Goal: Task Accomplishment & Management: Use online tool/utility

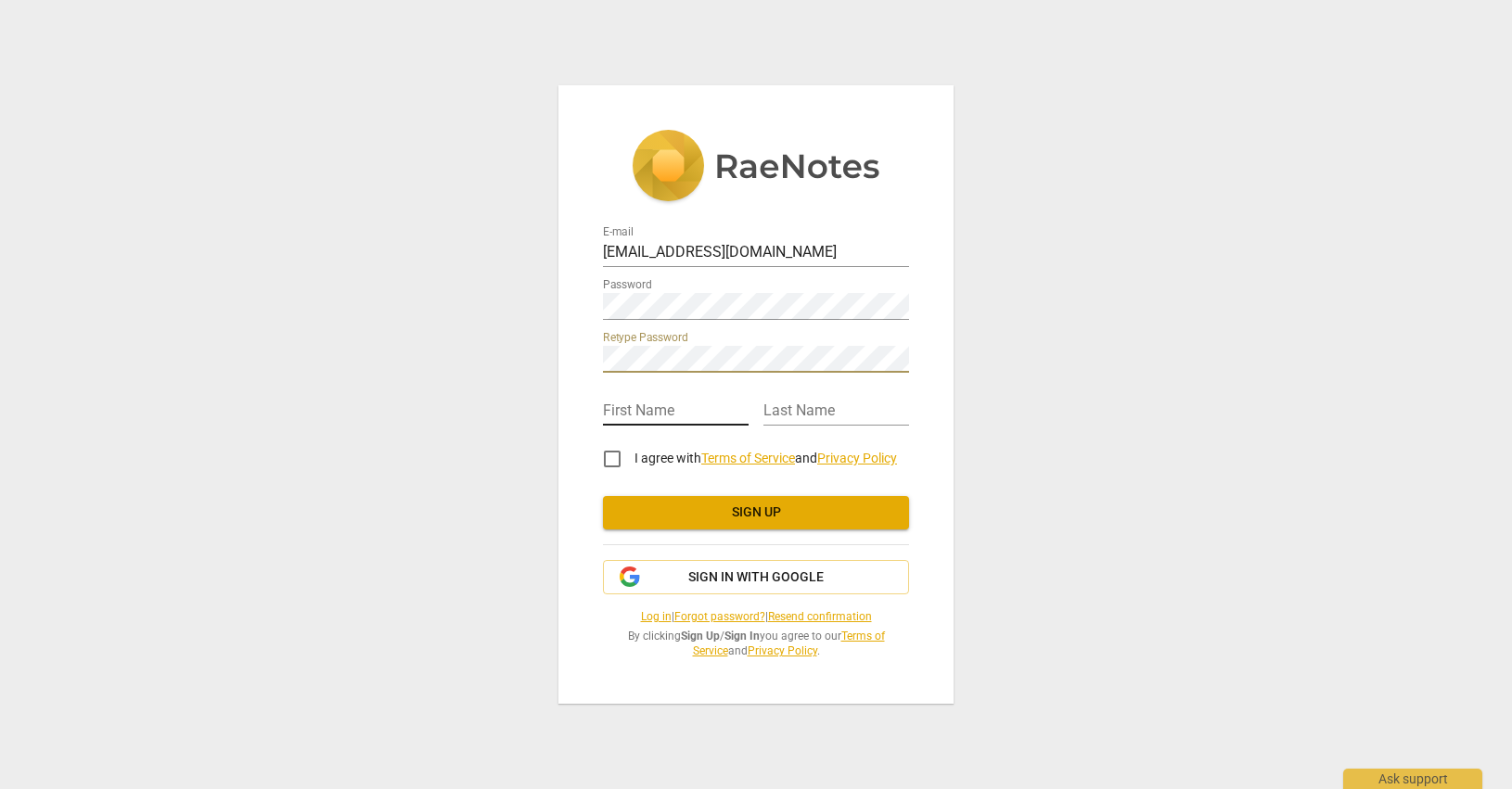
click at [637, 410] on input "text" at bounding box center [676, 412] width 146 height 27
type input "Soleil"
type input "[PERSON_NAME]"
click at [607, 461] on input "I agree with Terms of Service and Privacy Policy" at bounding box center [612, 458] width 44 height 44
checkbox input "true"
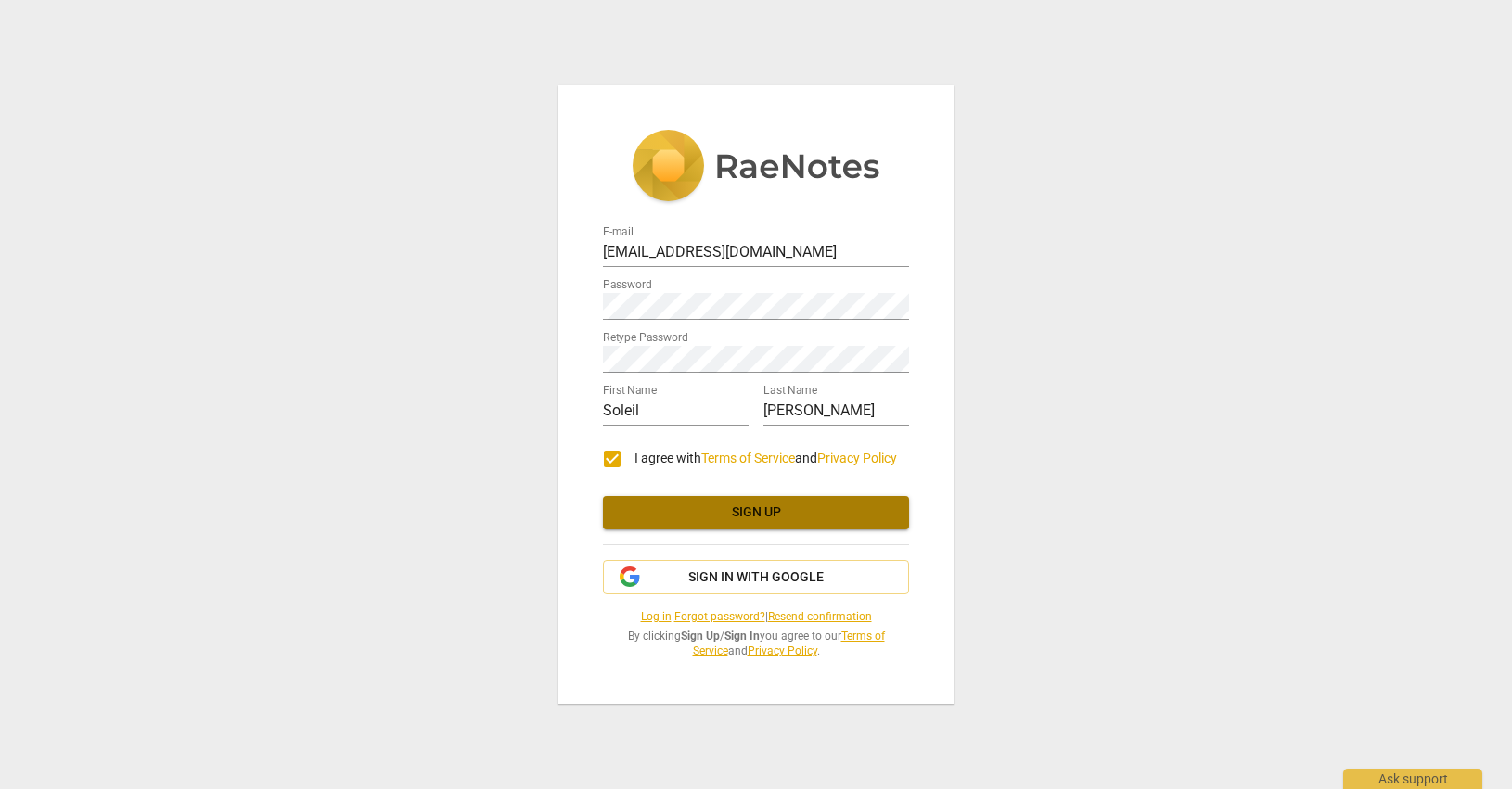
click at [773, 520] on span "Sign up" at bounding box center [756, 512] width 277 height 19
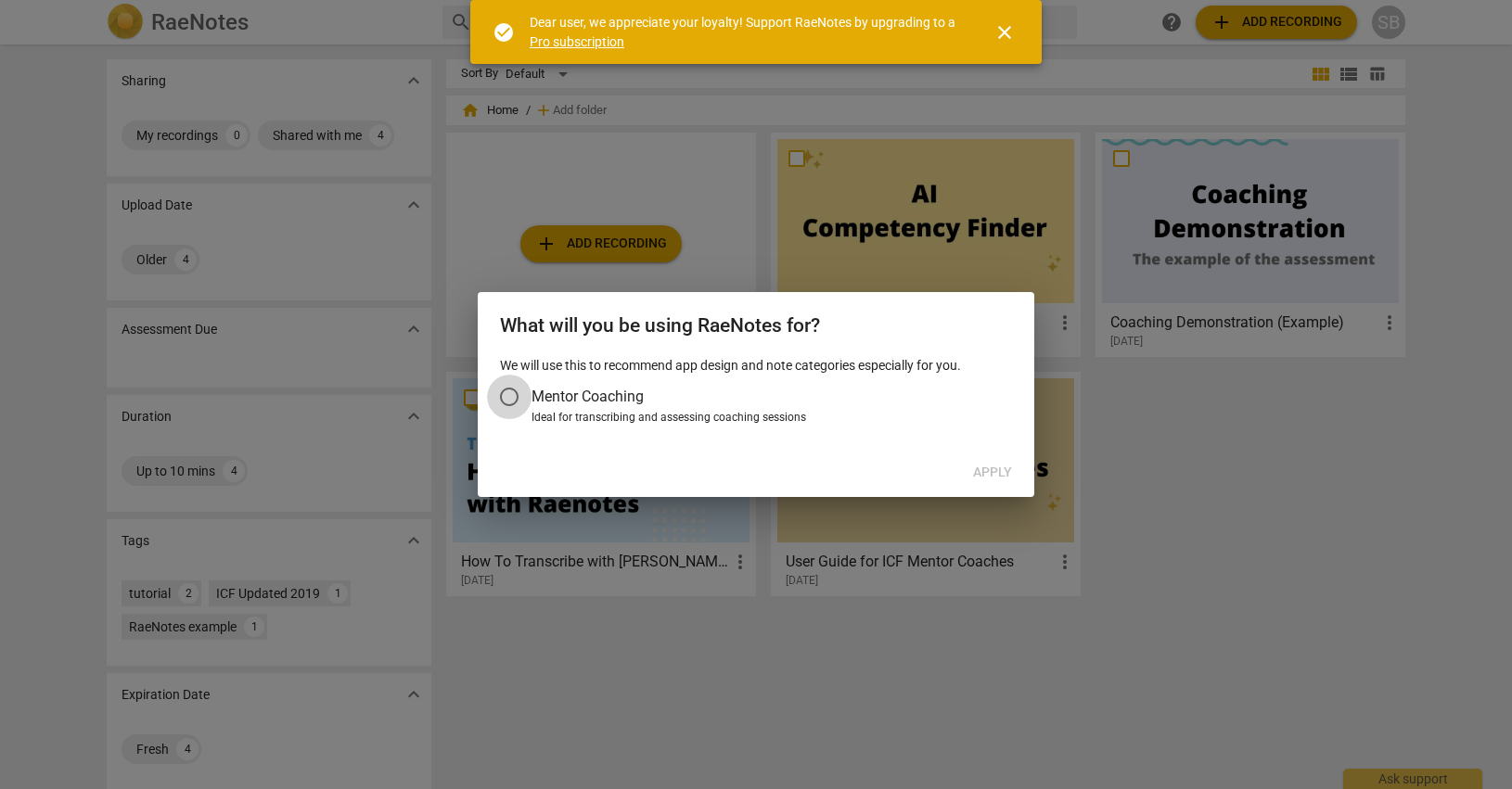
click at [508, 398] on input "Mentor Coaching" at bounding box center [508, 396] width 44 height 44
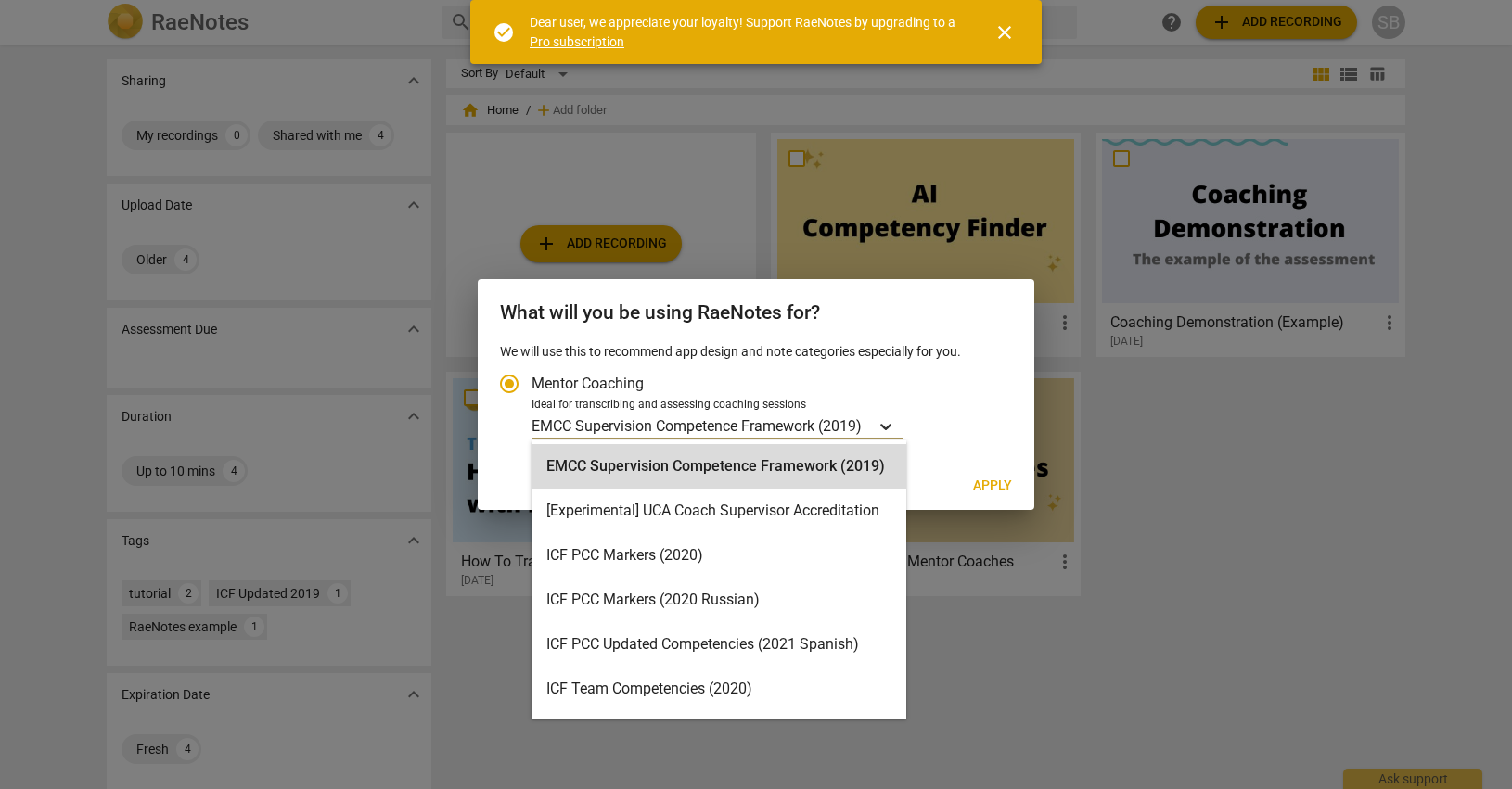
click at [886, 427] on icon "Account type" at bounding box center [885, 427] width 11 height 7
click at [0, 0] on input "Ideal for transcribing and assessing coaching sessions EMCC Supervision Compete…" at bounding box center [0, 0] width 0 height 0
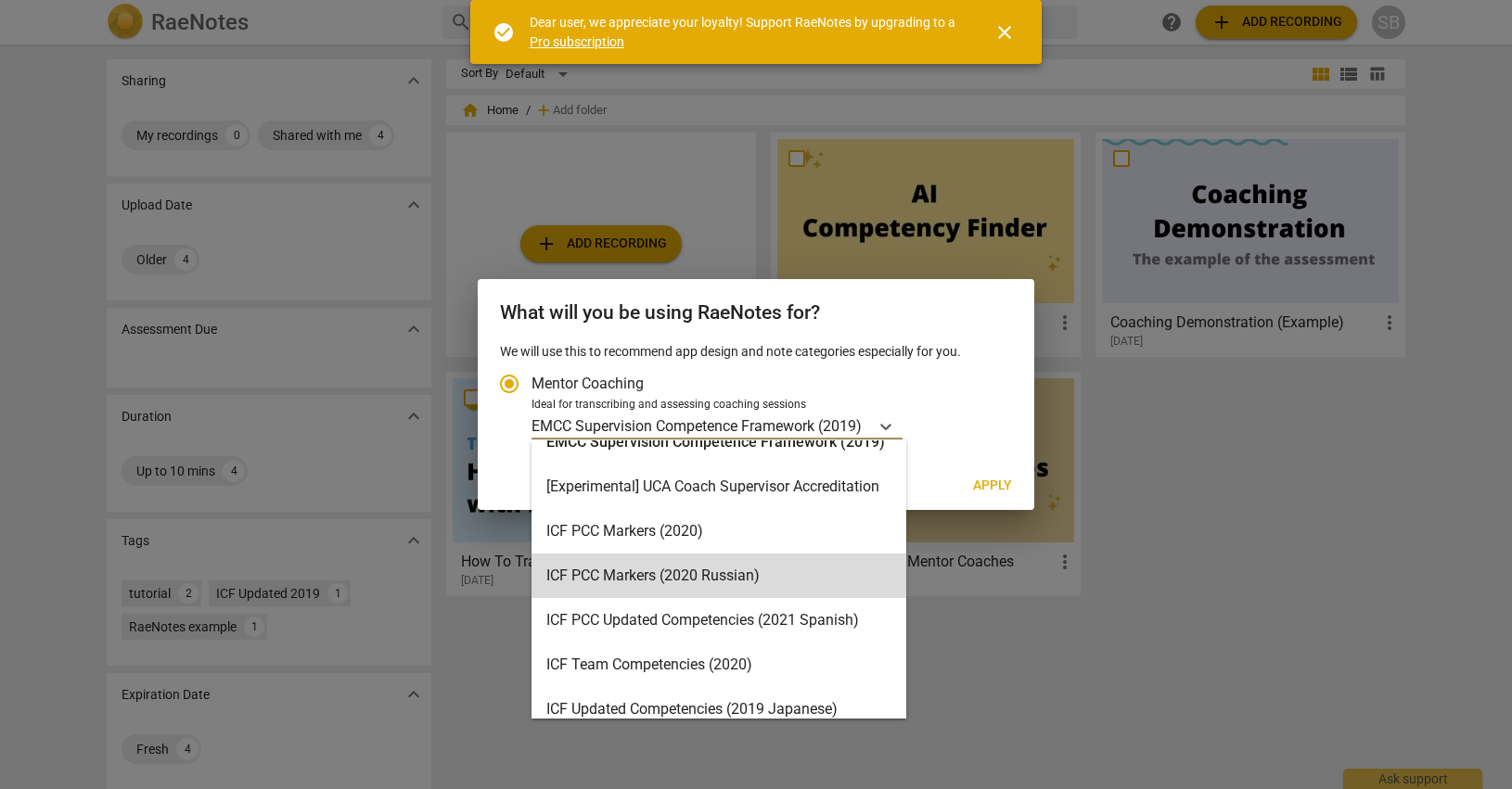
scroll to position [8, 0]
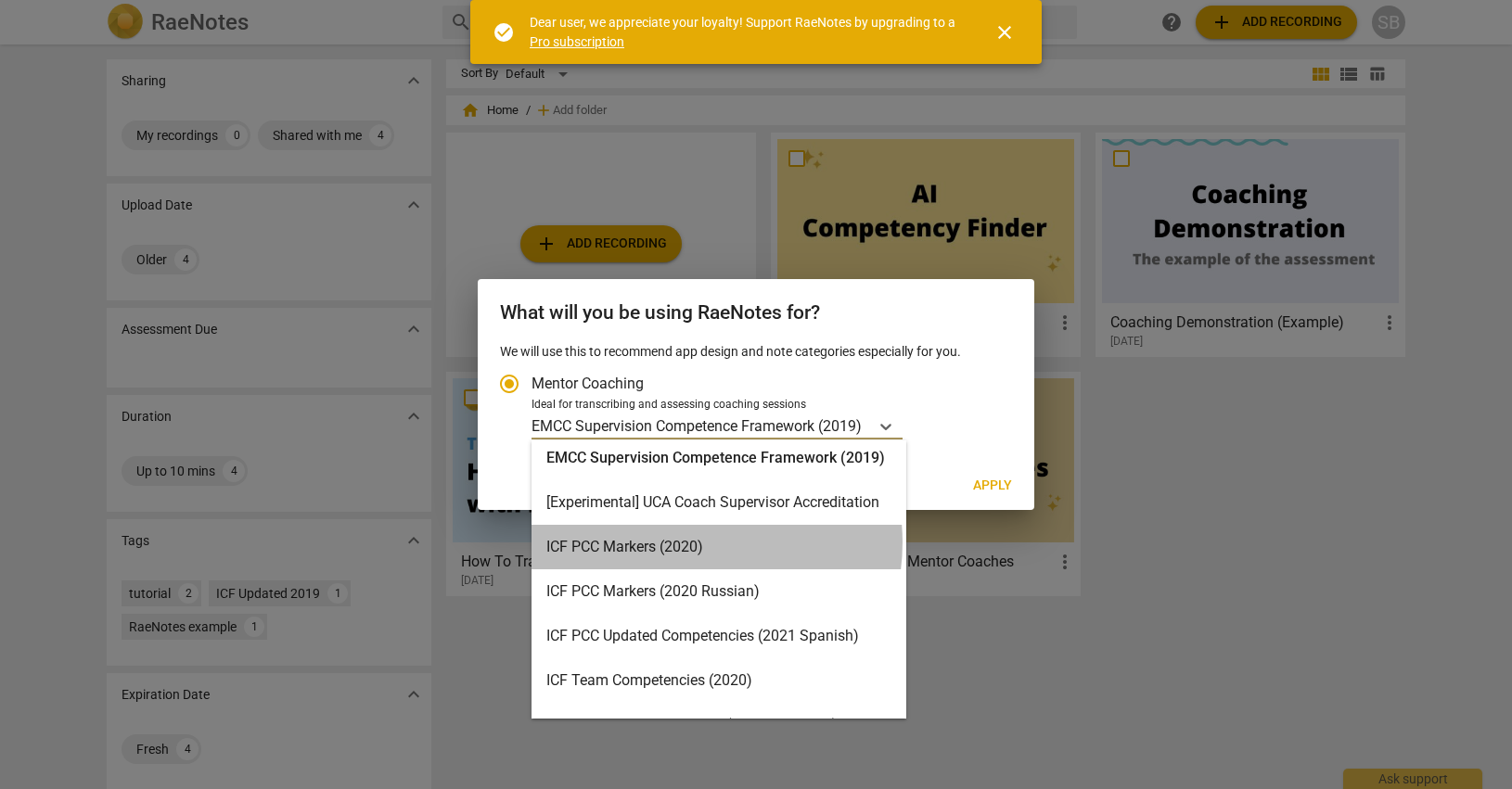
click at [690, 543] on div "ICF PCC Markers (2020)" at bounding box center [718, 547] width 374 height 44
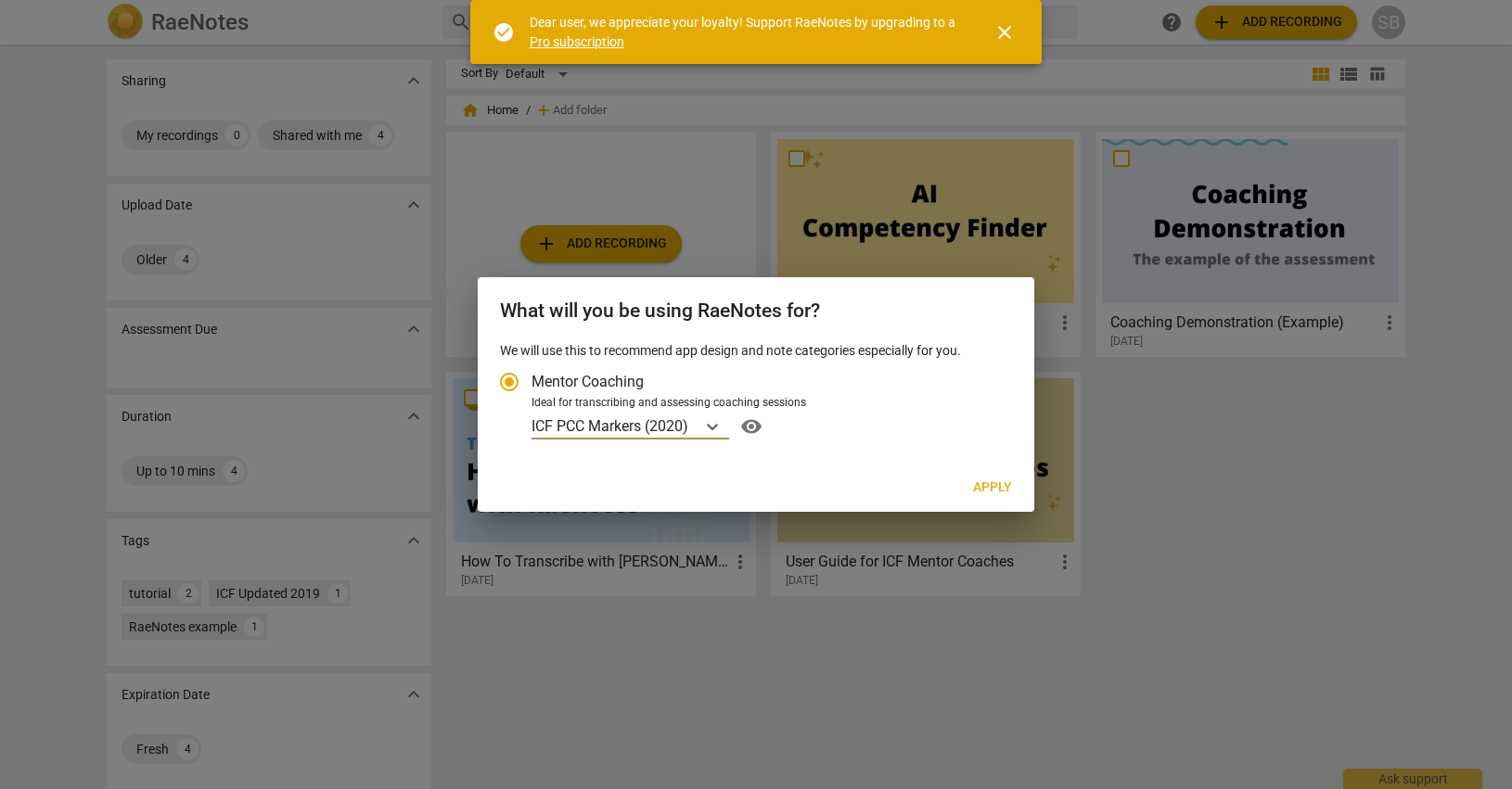
click at [987, 482] on span "Apply" at bounding box center [993, 488] width 39 height 19
radio input "false"
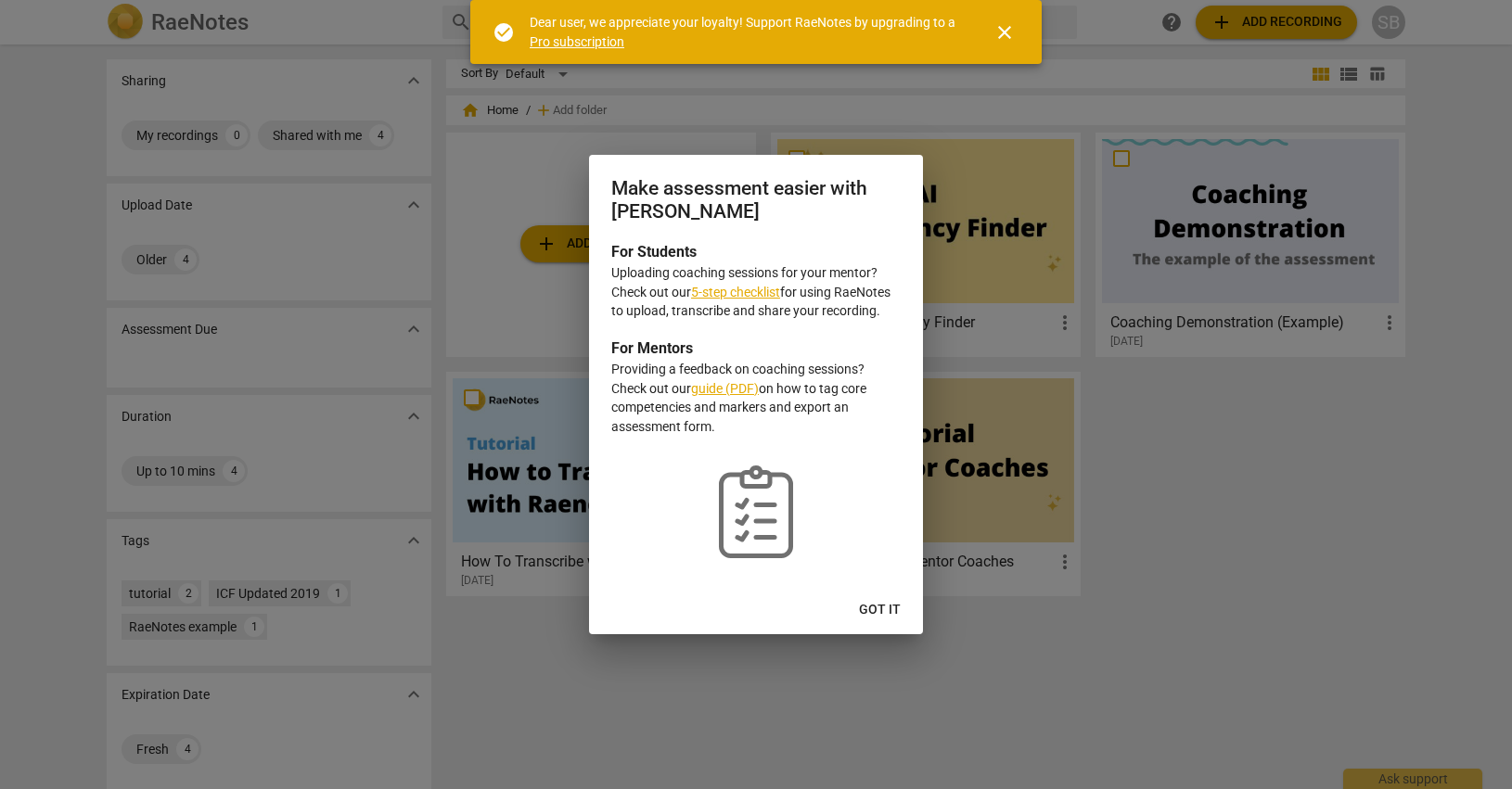
click at [726, 293] on link "5-step checklist" at bounding box center [735, 292] width 89 height 15
click at [869, 608] on span "Got it" at bounding box center [880, 610] width 41 height 19
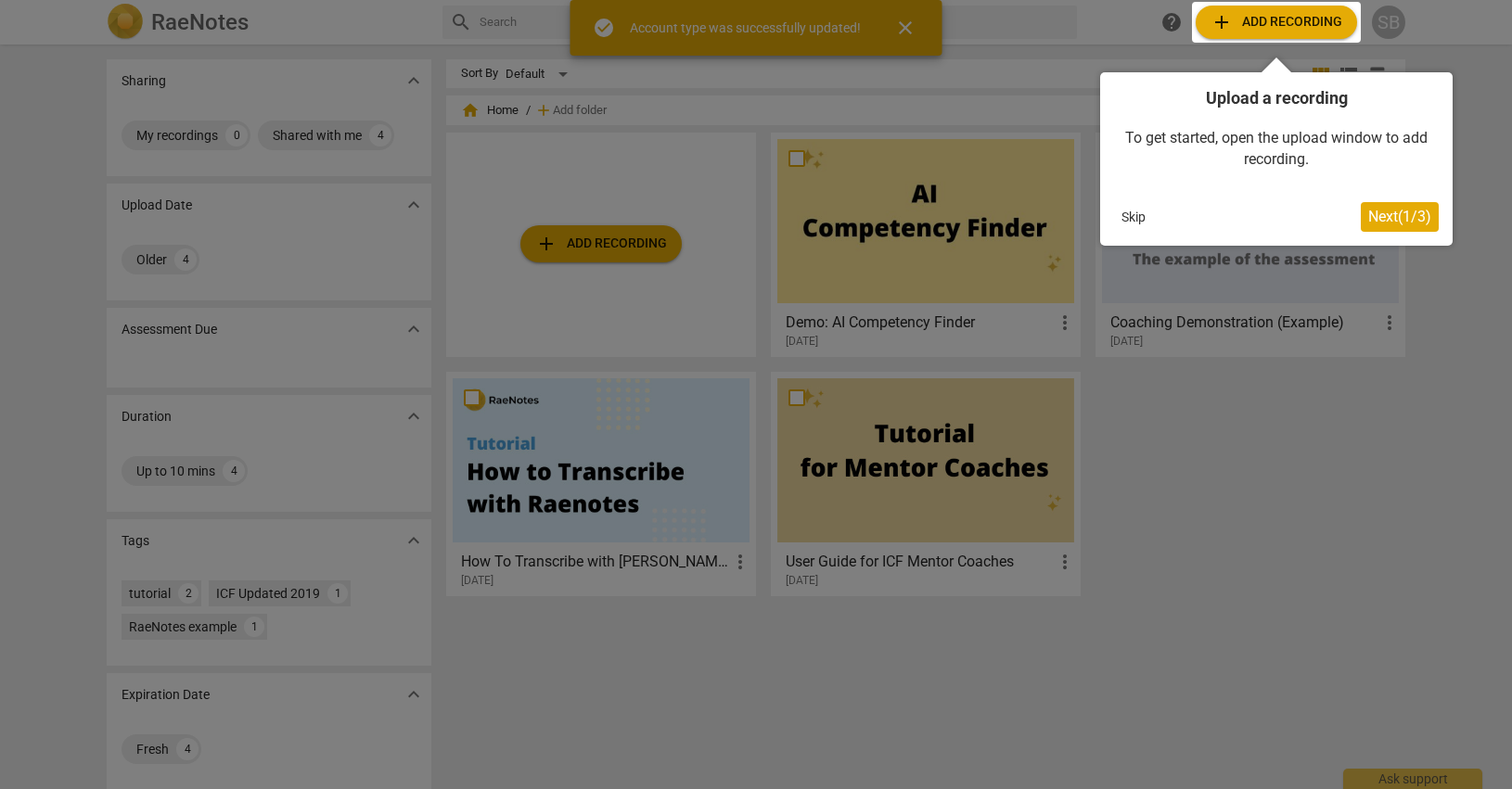
click at [1255, 22] on div at bounding box center [1276, 22] width 168 height 40
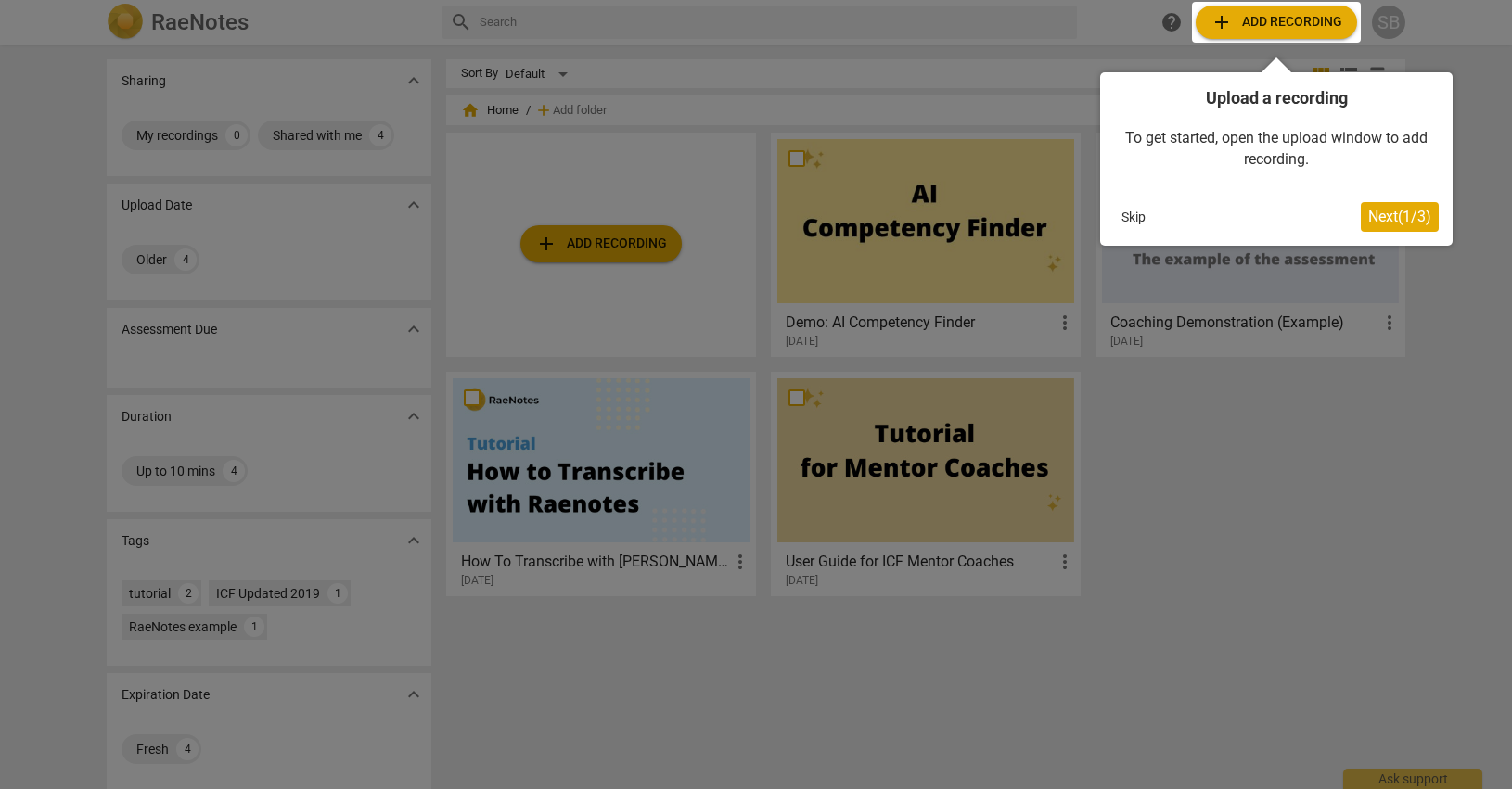
click at [1134, 220] on button "Skip" at bounding box center [1134, 217] width 39 height 28
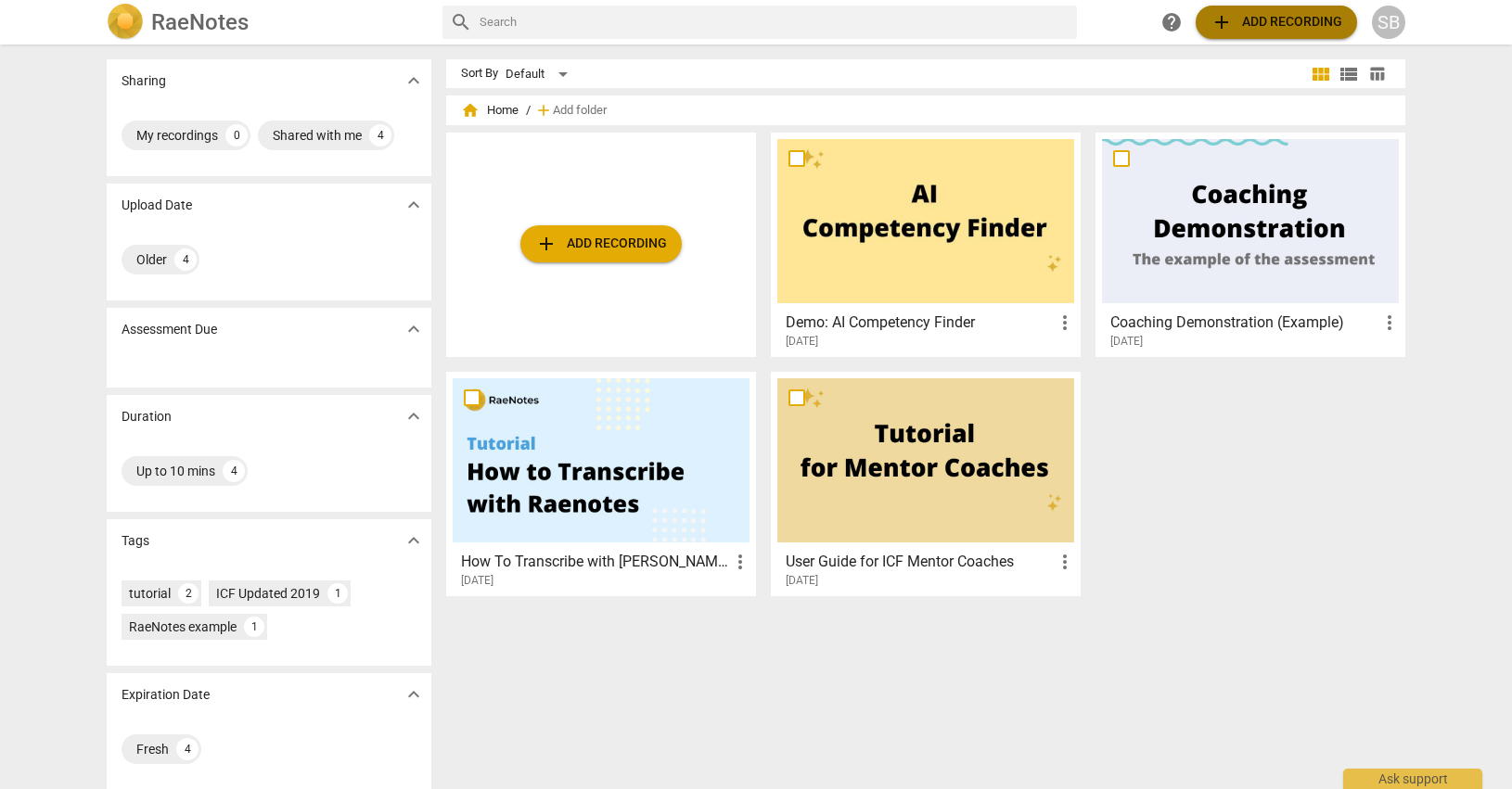
click at [1256, 21] on span "add Add recording" at bounding box center [1277, 22] width 132 height 23
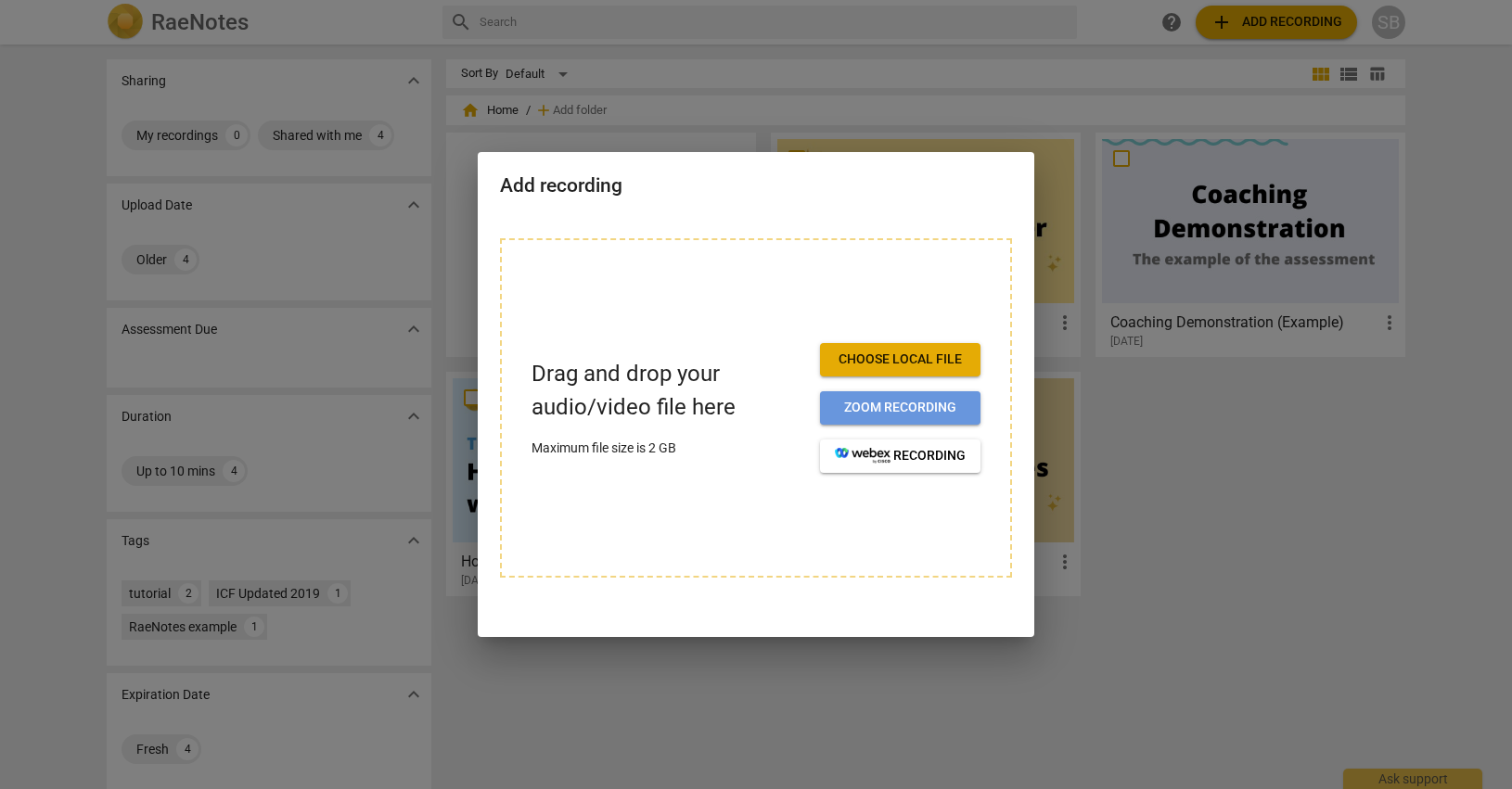
click at [871, 411] on span "Zoom recording" at bounding box center [899, 408] width 131 height 19
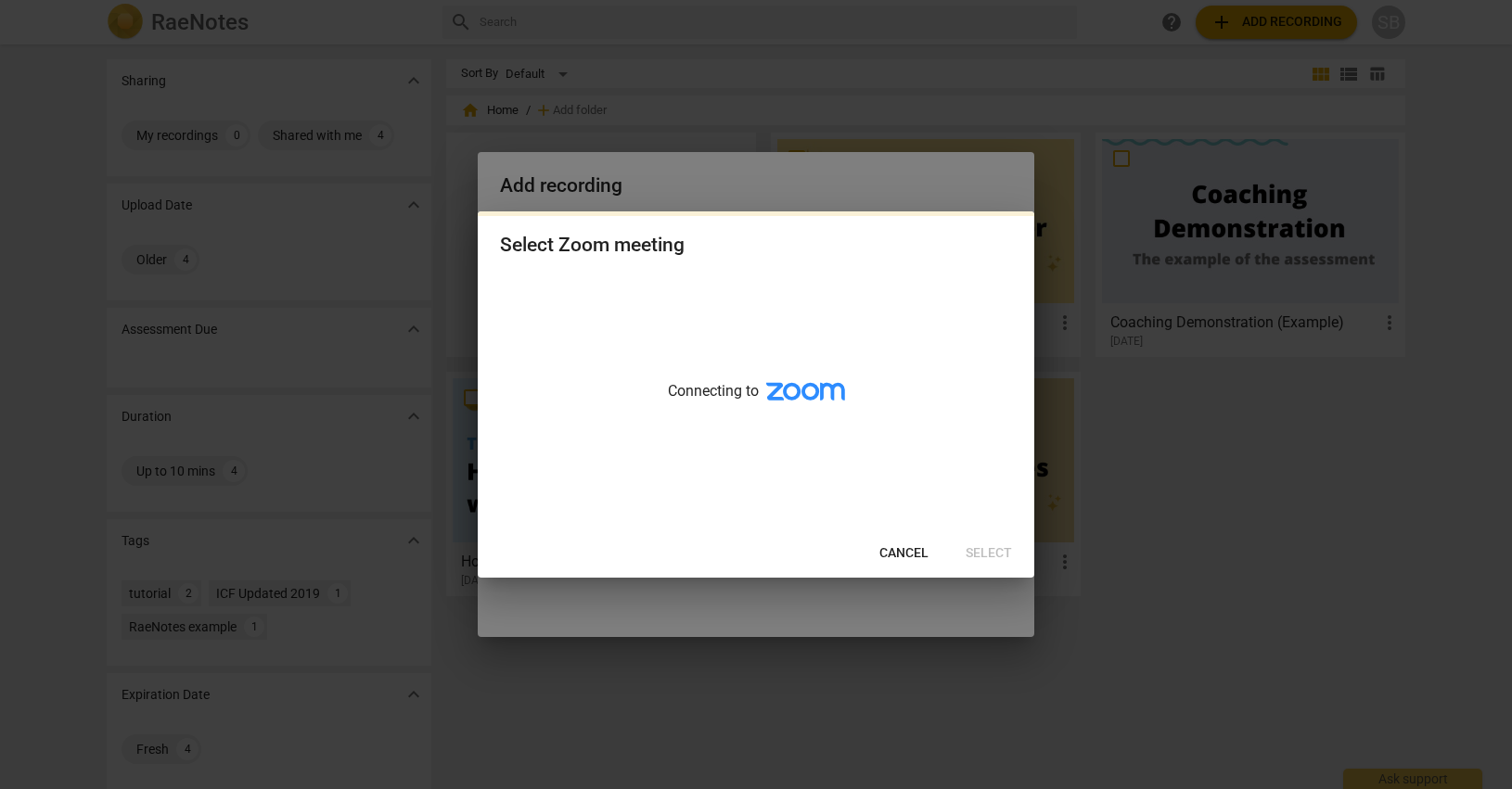
click at [894, 556] on span "Cancel" at bounding box center [904, 554] width 49 height 19
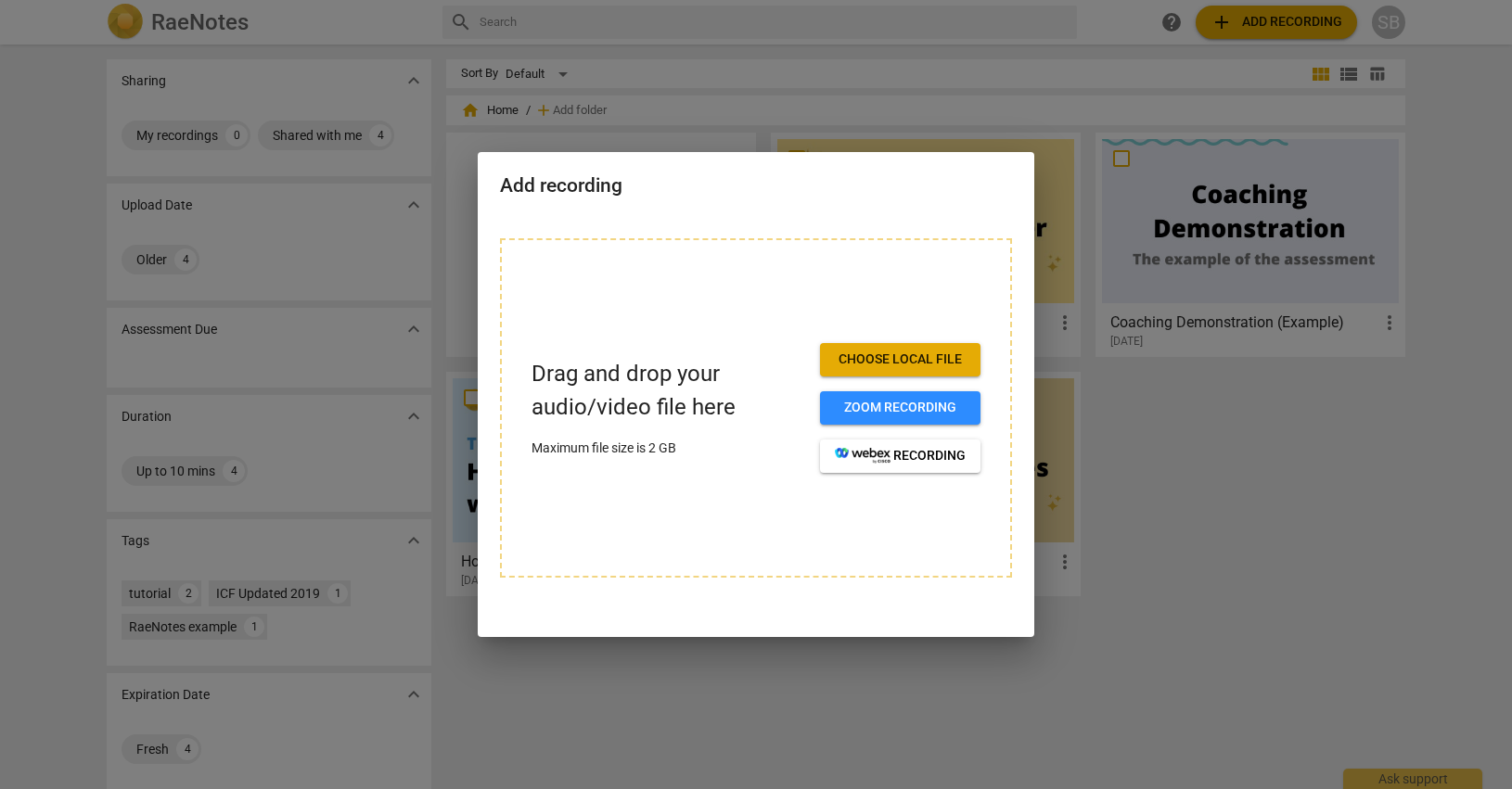
click at [877, 361] on span "Choose local file" at bounding box center [899, 360] width 131 height 19
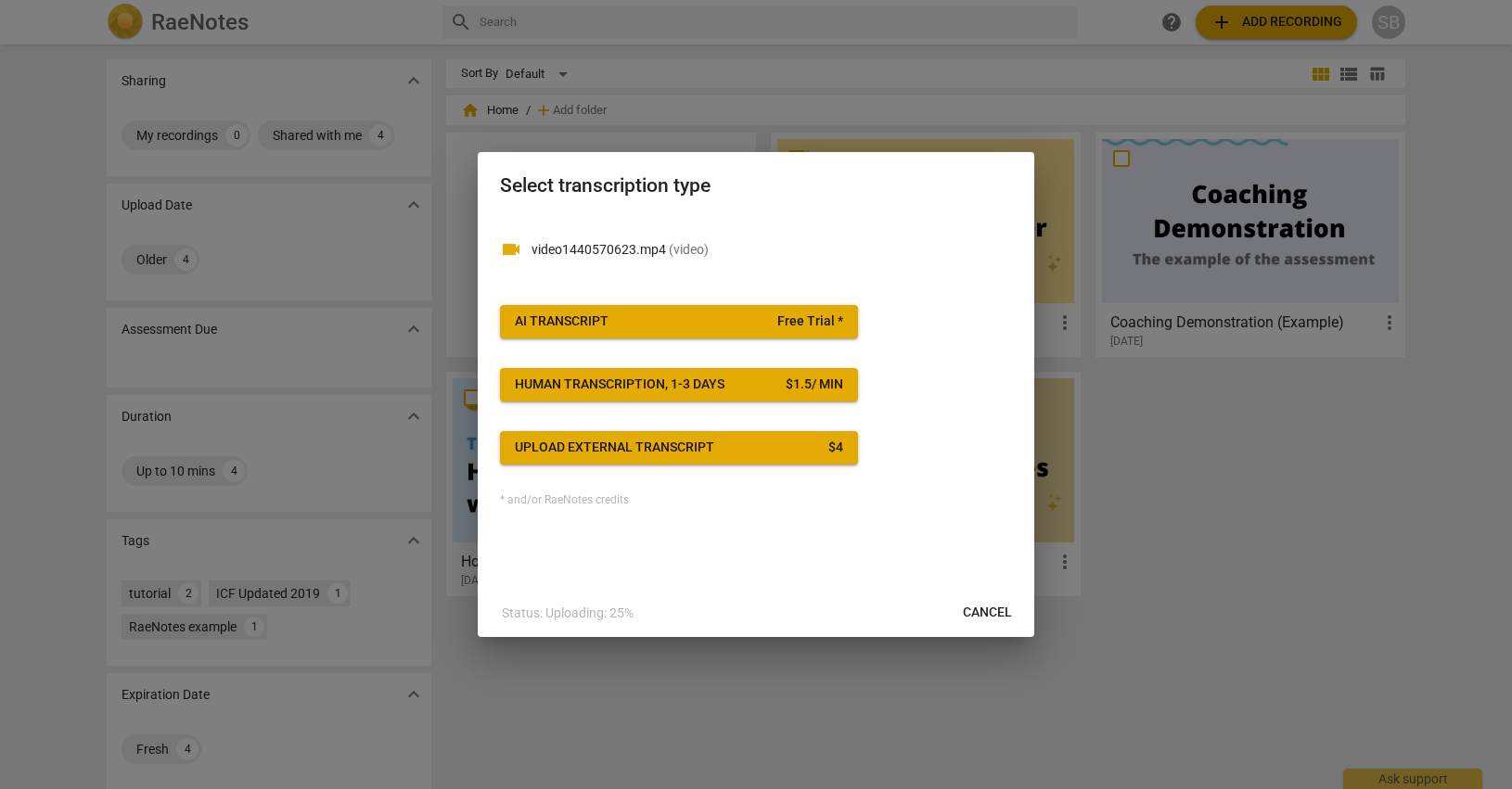
click at [567, 323] on div "AI Transcript" at bounding box center [561, 321] width 94 height 19
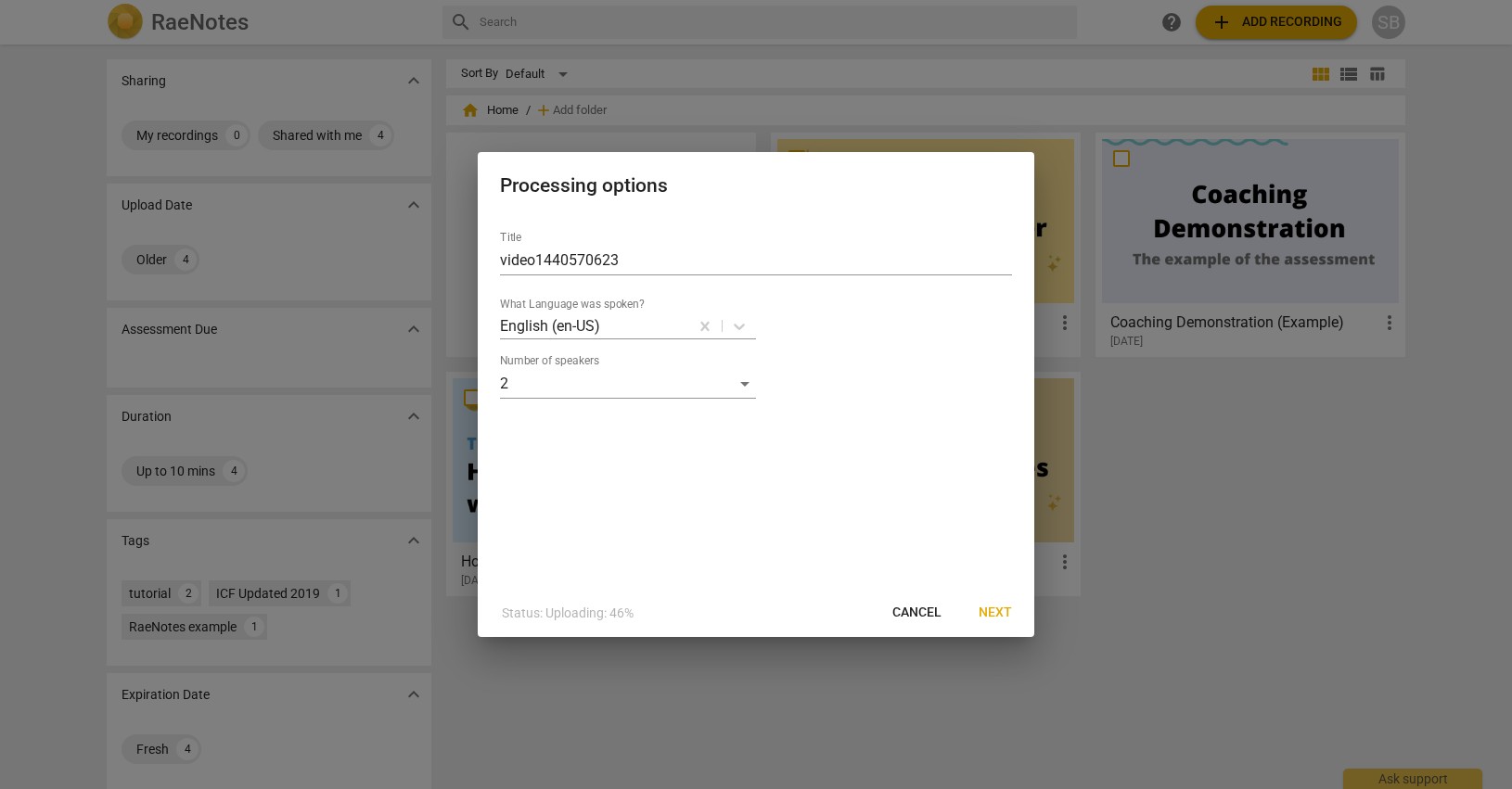
click at [993, 609] on span "Next" at bounding box center [995, 613] width 33 height 19
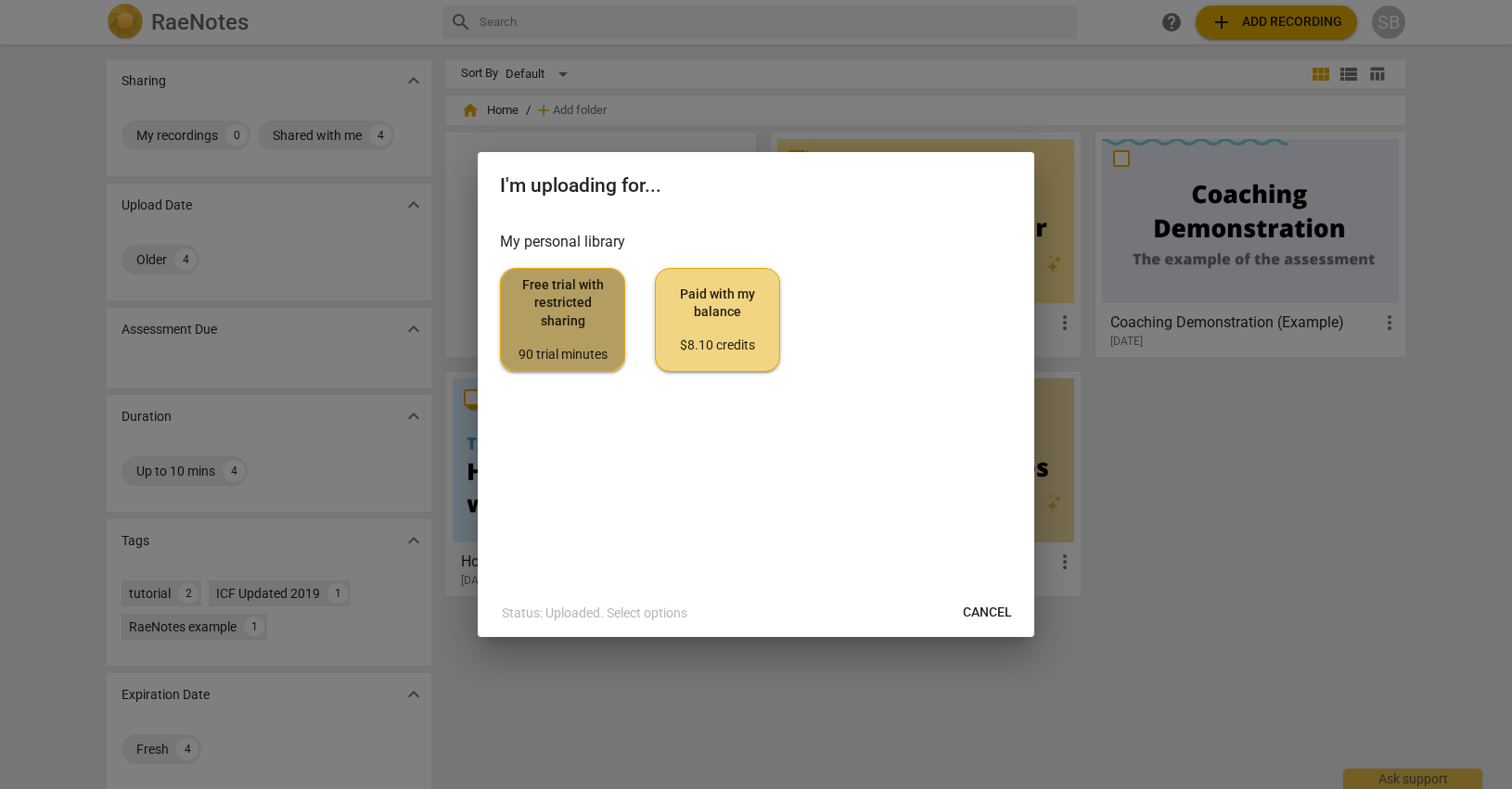
click at [537, 341] on span "Free trial with restricted sharing 90 trial minutes" at bounding box center [561, 320] width 94 height 87
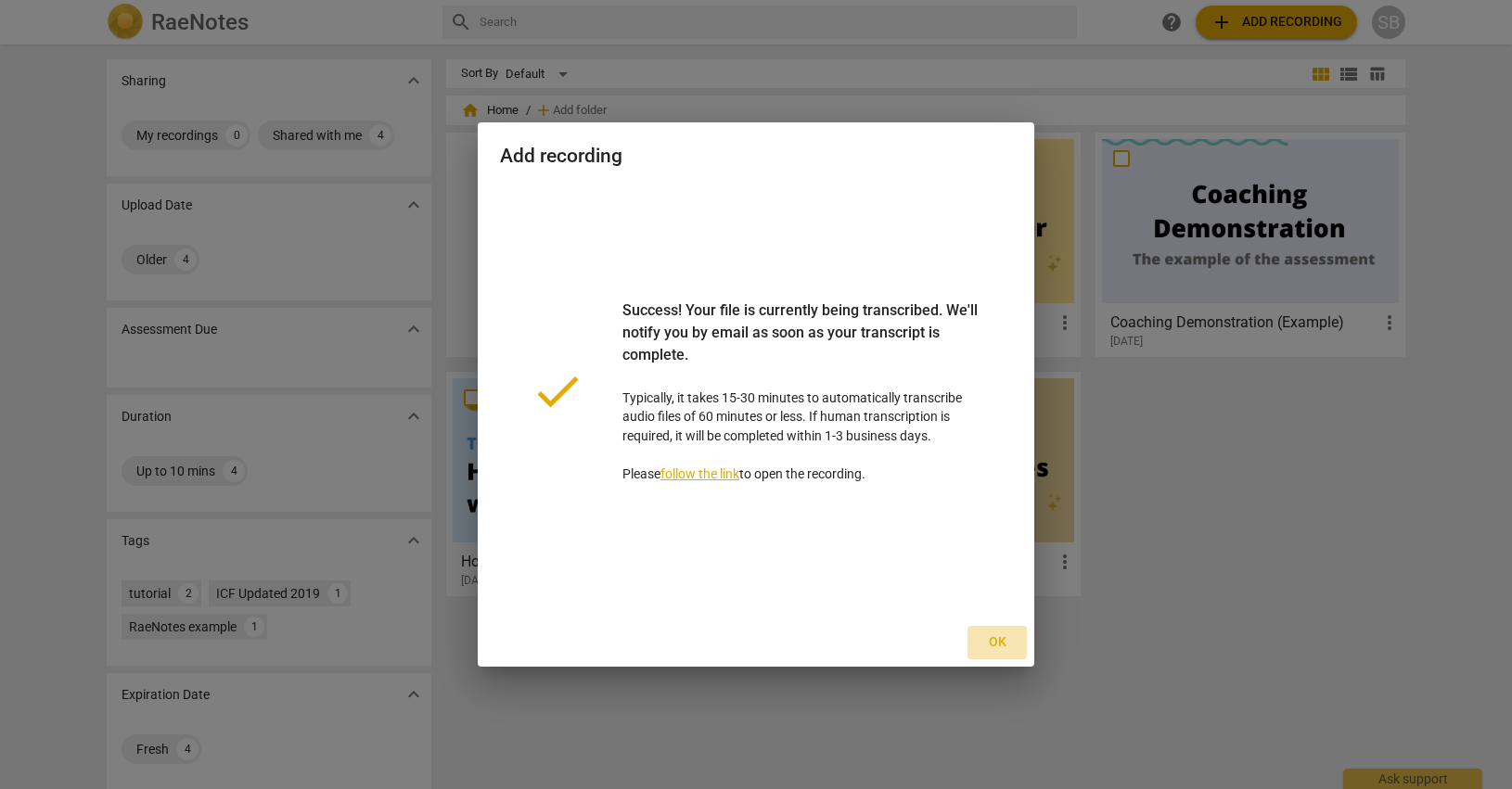
click at [1001, 644] on span "Ok" at bounding box center [997, 642] width 30 height 19
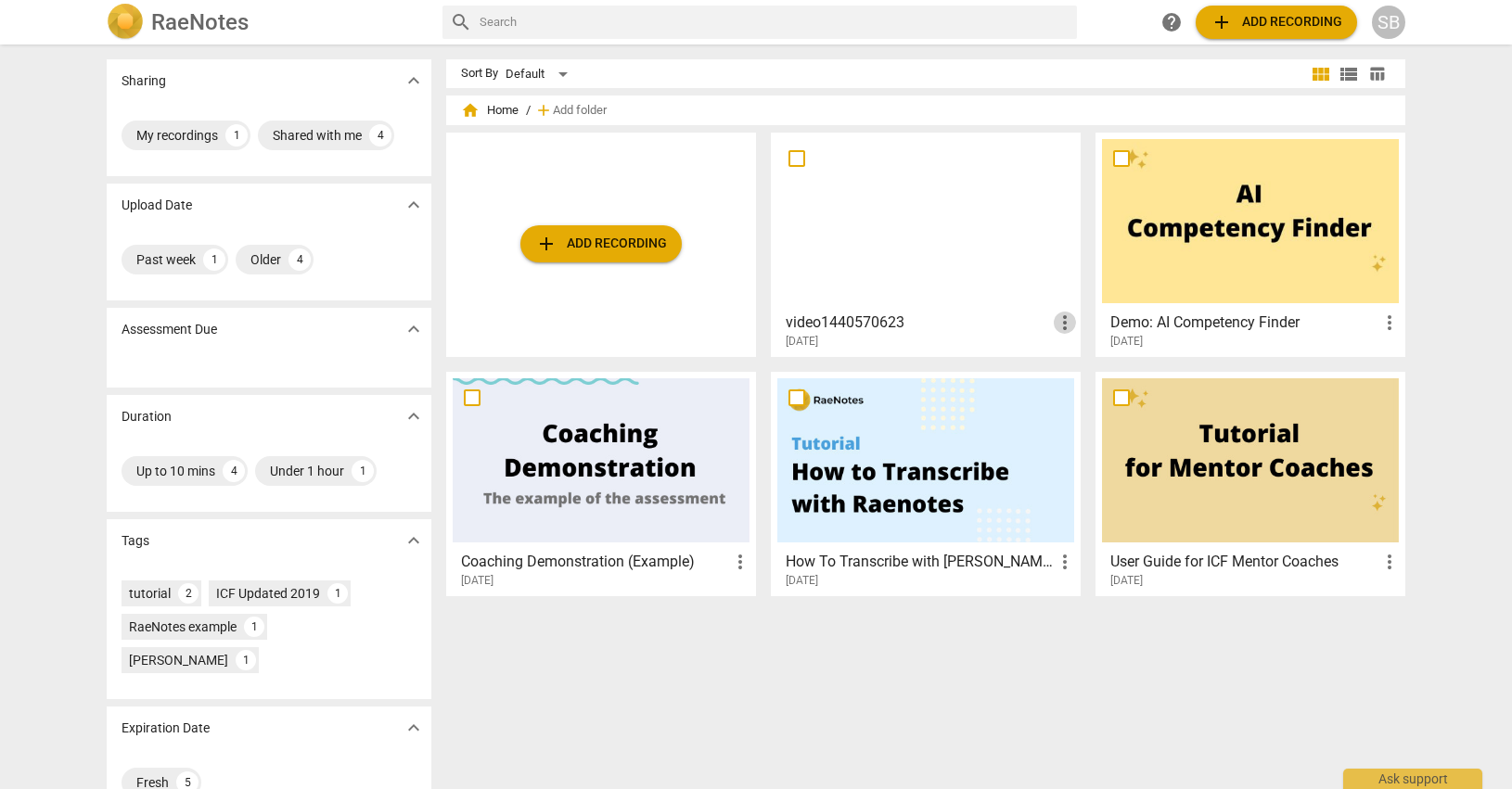
click at [1061, 322] on span "more_vert" at bounding box center [1065, 322] width 23 height 23
click at [1073, 324] on li "Move" at bounding box center [1085, 322] width 71 height 44
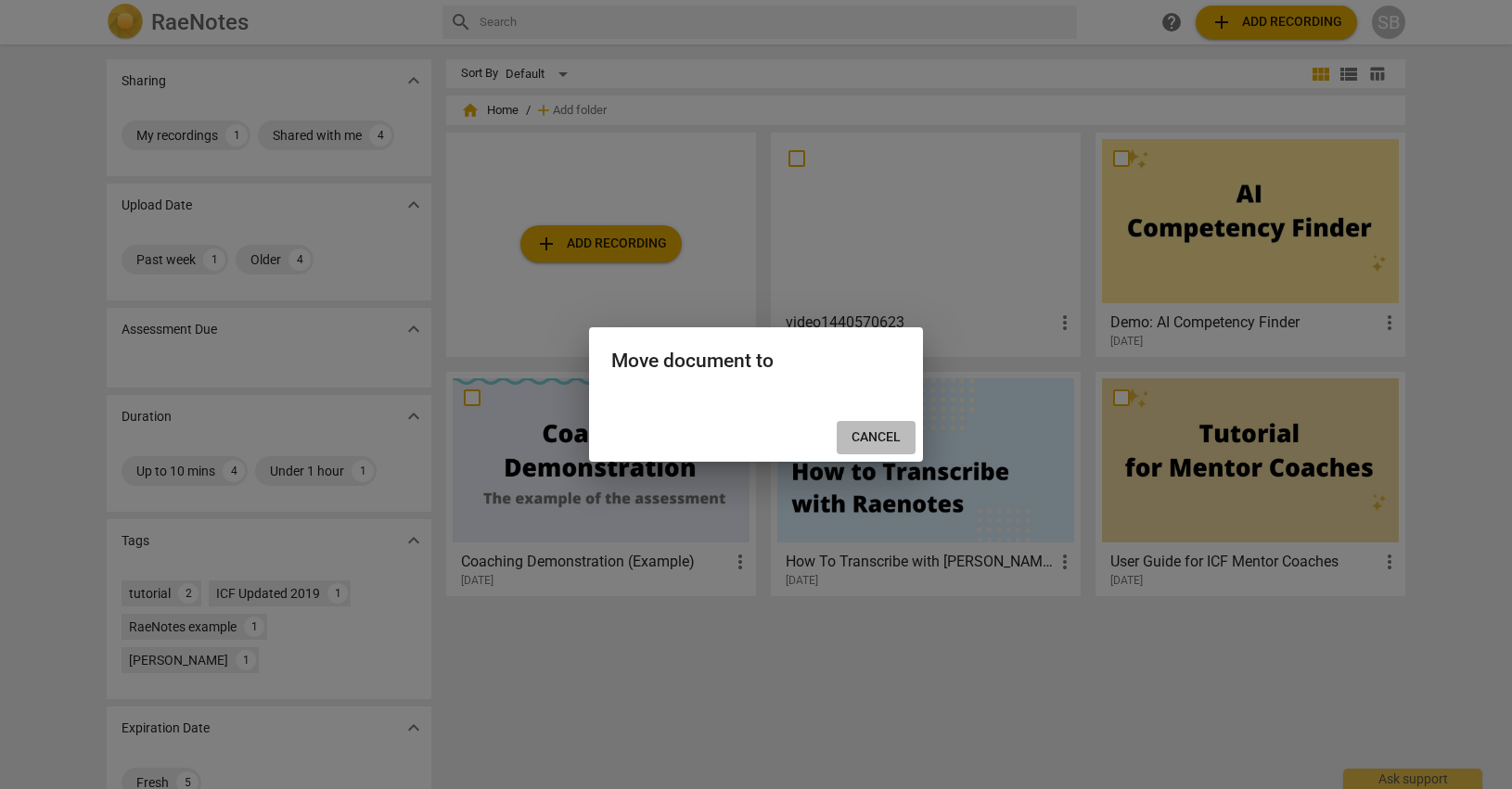
click at [879, 432] on span "Cancel" at bounding box center [876, 437] width 49 height 19
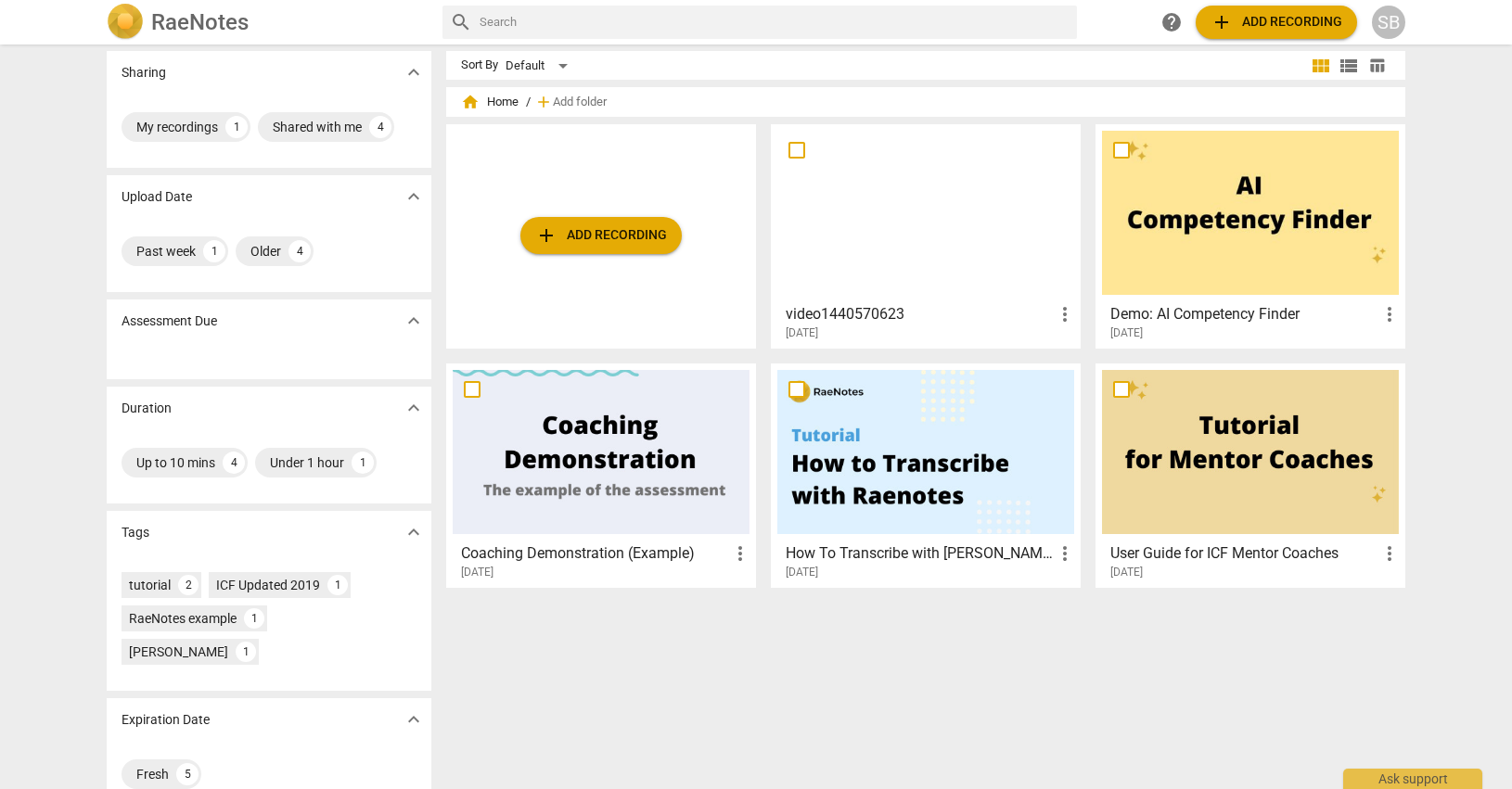
scroll to position [0, 0]
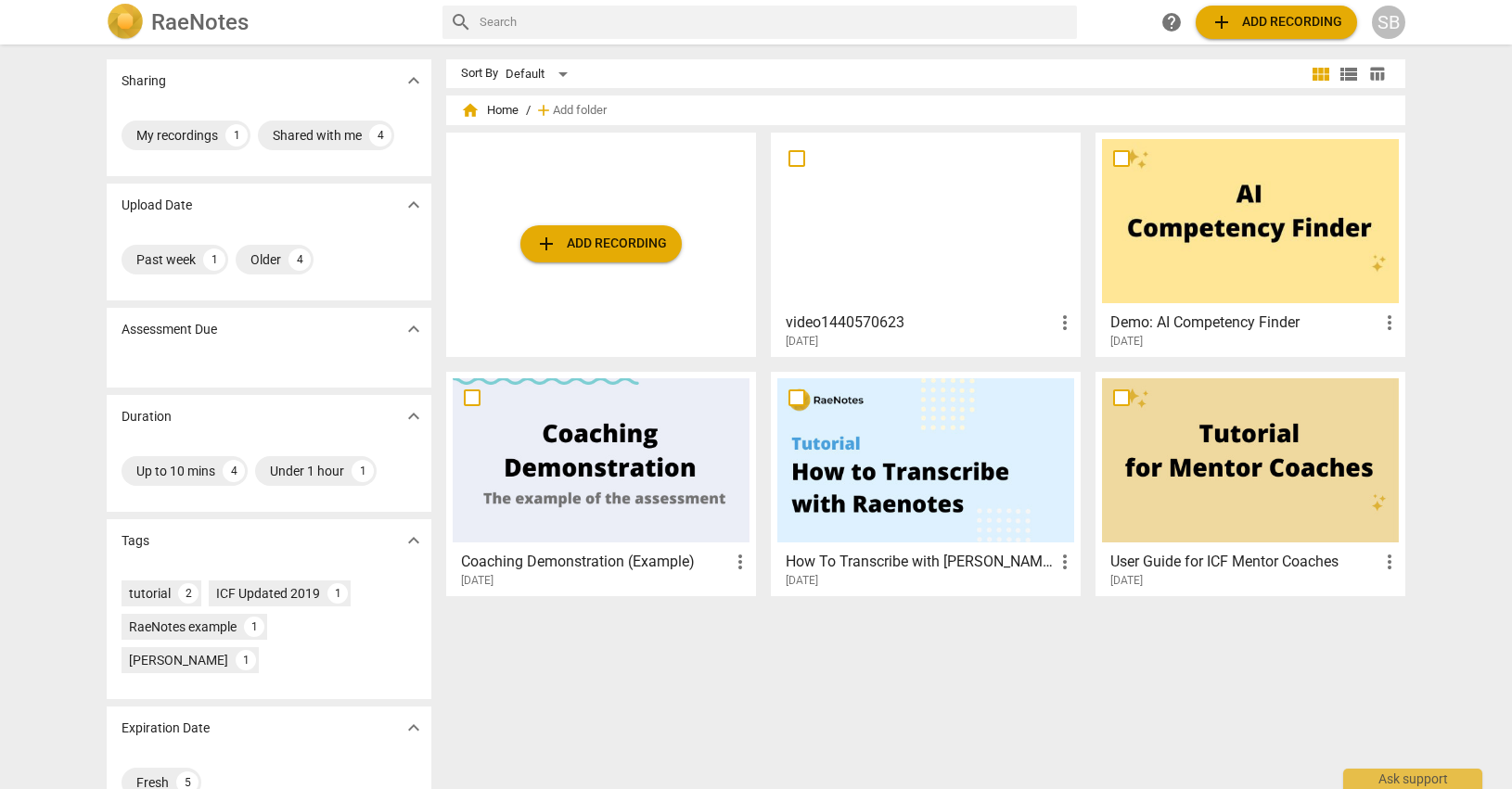
click at [544, 111] on span "add" at bounding box center [543, 110] width 19 height 19
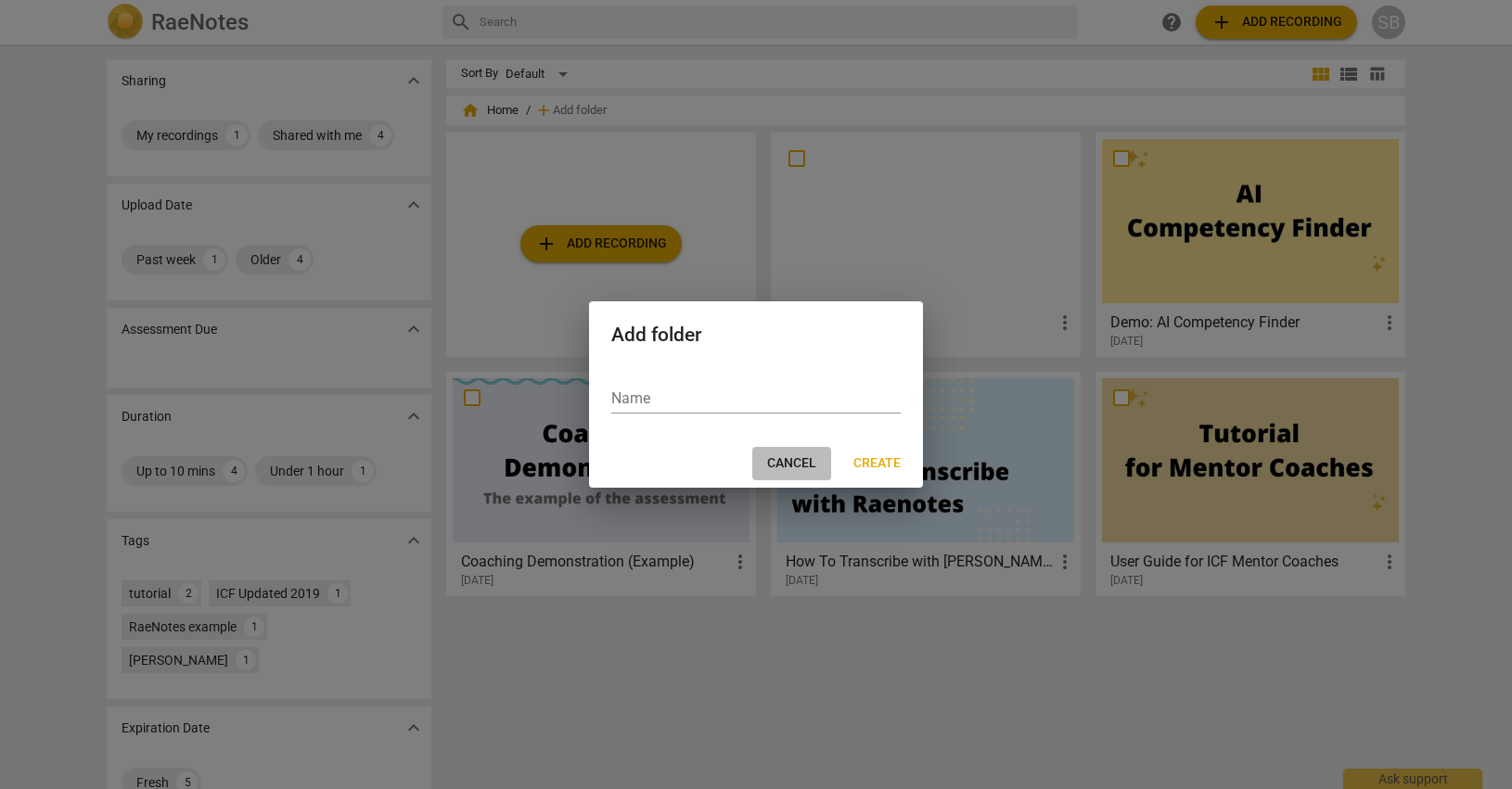
click at [785, 466] on span "Cancel" at bounding box center [792, 463] width 49 height 19
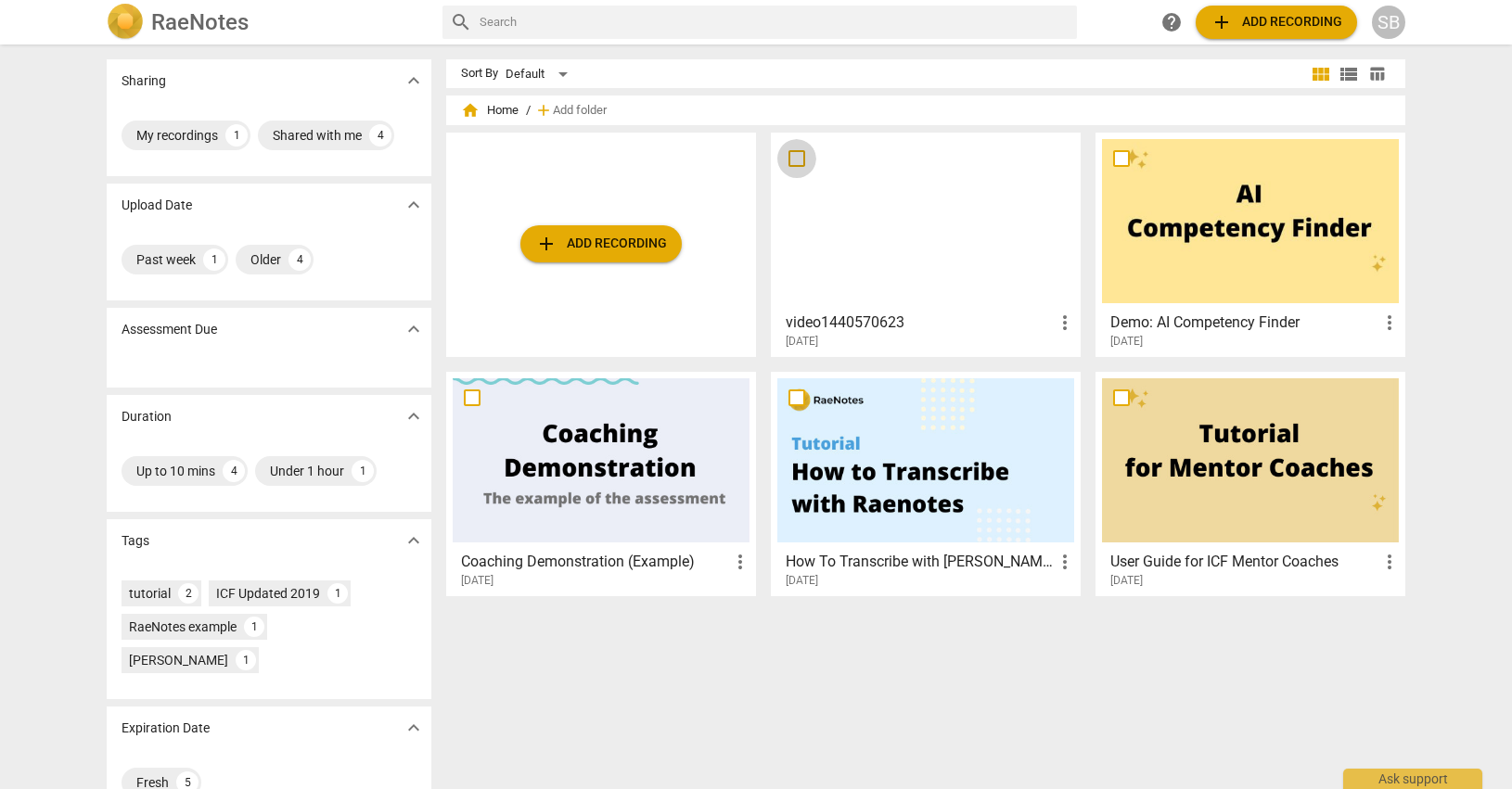
click at [793, 160] on input "checkbox" at bounding box center [797, 159] width 39 height 23
checkbox input "false"
click at [838, 300] on div at bounding box center [925, 221] width 296 height 164
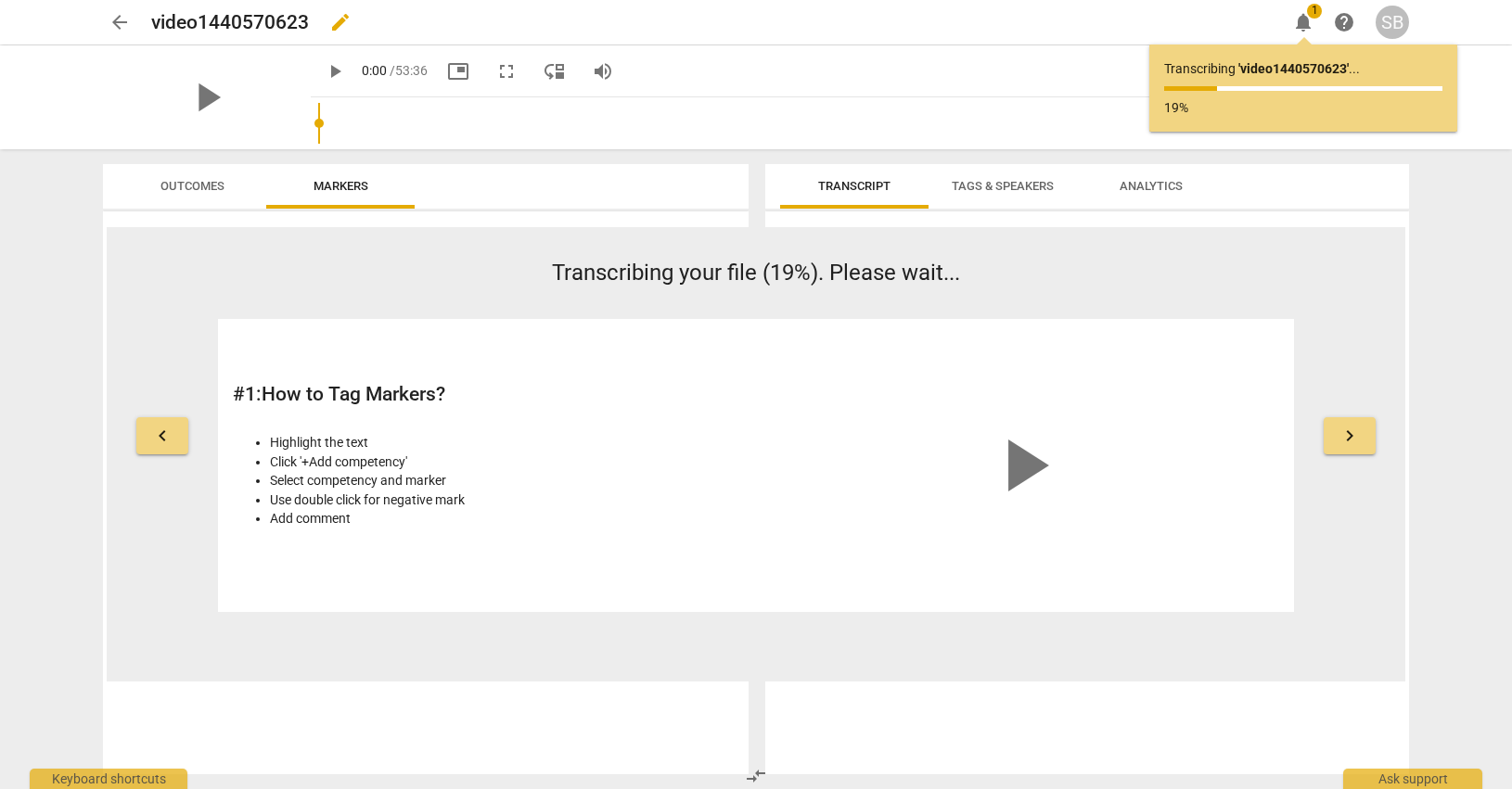
click at [341, 25] on span "edit" at bounding box center [340, 22] width 23 height 23
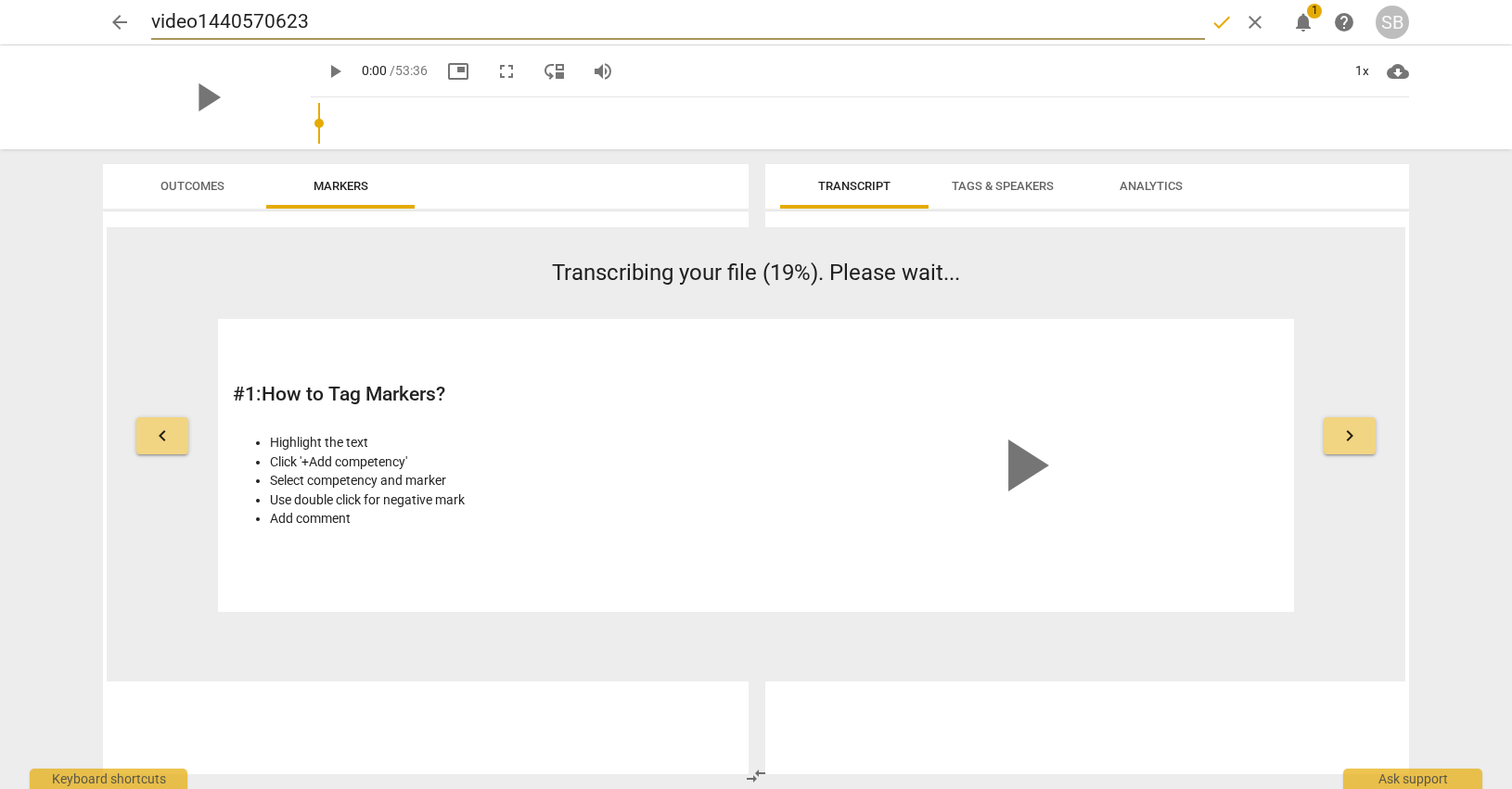
drag, startPoint x: 315, startPoint y: 24, endPoint x: 136, endPoint y: 19, distance: 179.1
click at [136, 19] on div "arrow_back video1440570623 done clear notifications 1 help SB" at bounding box center [756, 23] width 1306 height 35
type input "ICF"
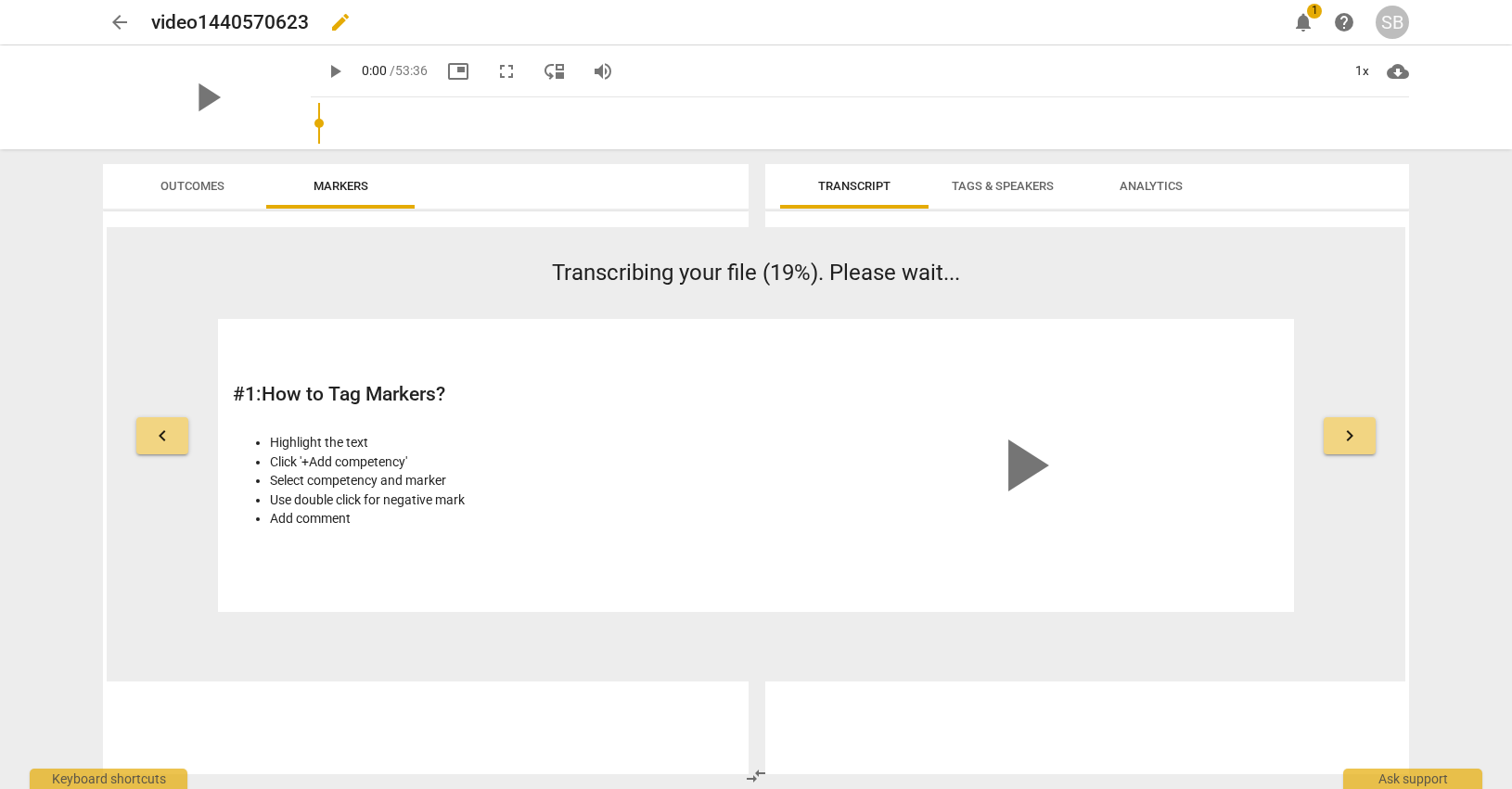
click at [333, 24] on span "edit" at bounding box center [340, 22] width 23 height 23
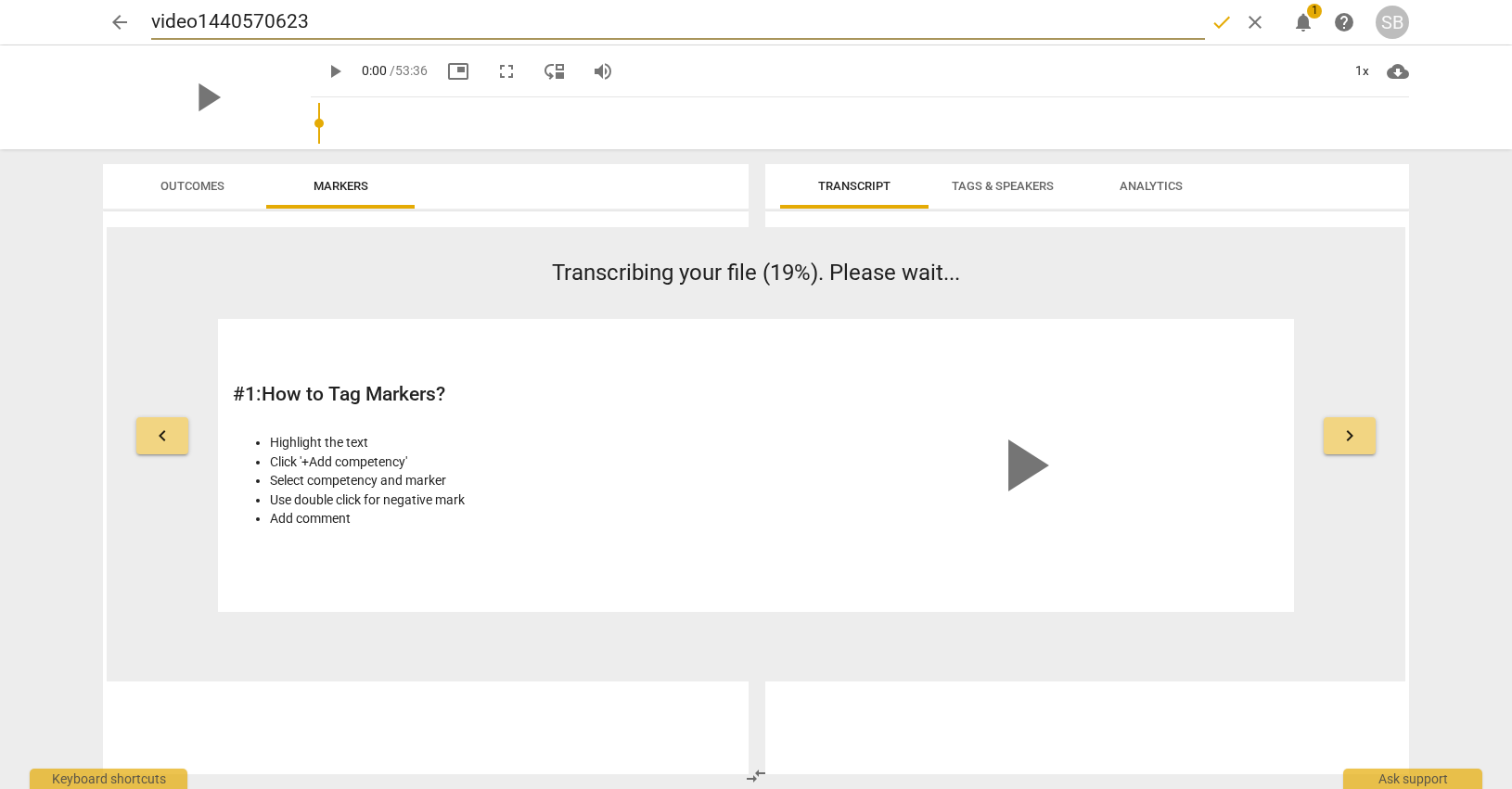
drag, startPoint x: 330, startPoint y: 24, endPoint x: 158, endPoint y: 22, distance: 172.0
click at [159, 22] on input "video1440570623" at bounding box center [678, 23] width 1054 height 35
